Goal: Task Accomplishment & Management: Use online tool/utility

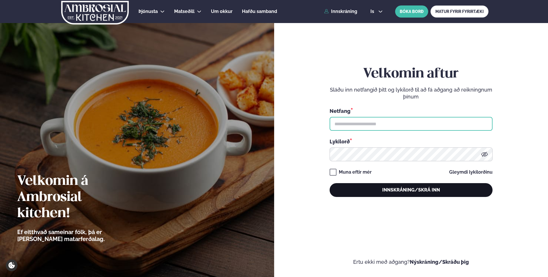
type input "**********"
click at [388, 190] on button "Innskráning/Skrá inn" at bounding box center [411, 190] width 163 height 14
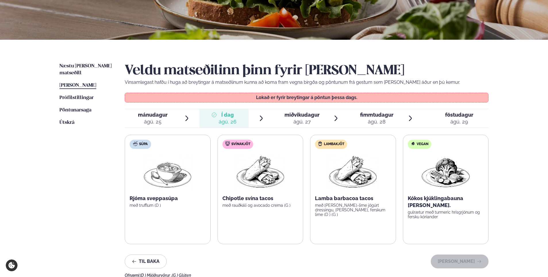
scroll to position [144, 0]
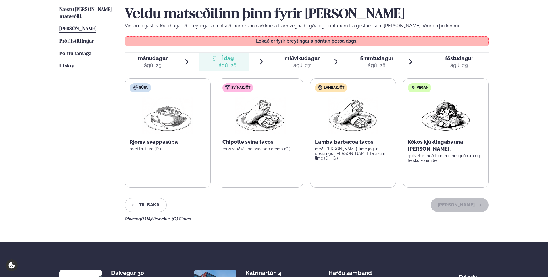
click at [297, 59] on span "miðvikudagur" at bounding box center [302, 58] width 35 height 6
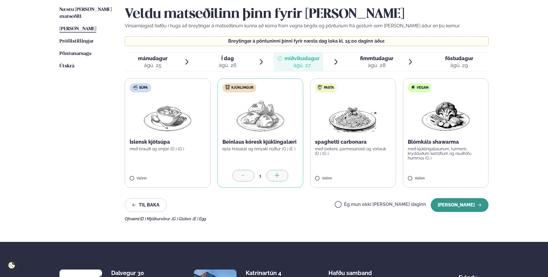
click at [461, 207] on button "[PERSON_NAME]" at bounding box center [460, 205] width 58 height 14
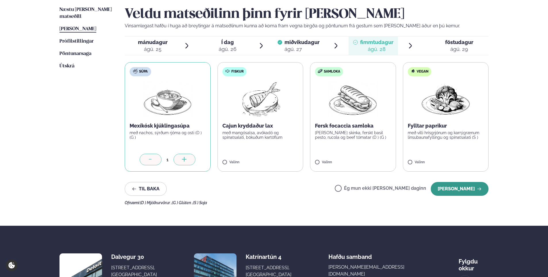
click at [442, 186] on button "[PERSON_NAME]" at bounding box center [460, 189] width 58 height 14
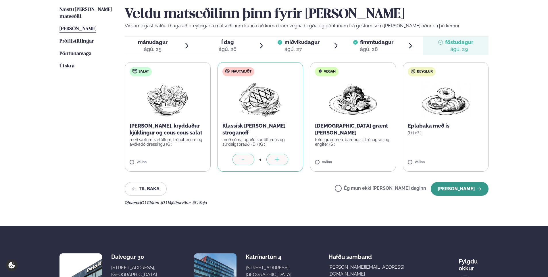
click at [448, 191] on button "[PERSON_NAME]" at bounding box center [460, 189] width 58 height 14
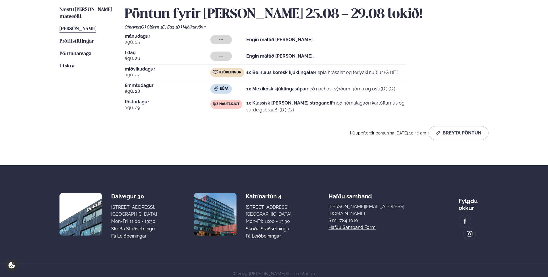
click at [80, 51] on span "Pöntunarsaga" at bounding box center [76, 53] width 32 height 5
